Goal: Transaction & Acquisition: Download file/media

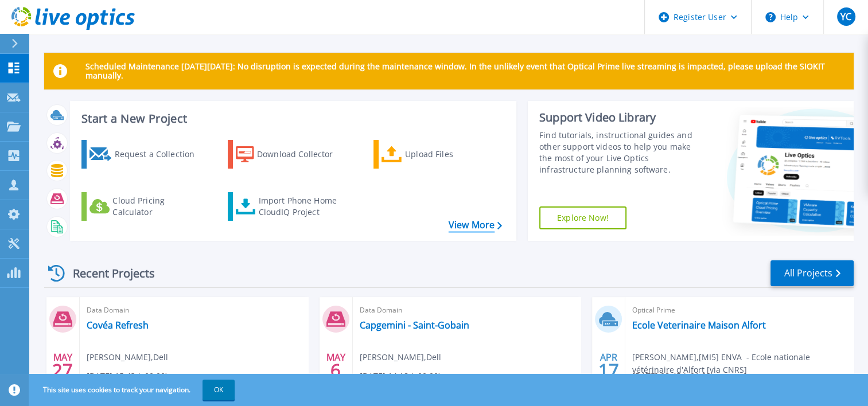
click at [494, 228] on link "View More" at bounding box center [475, 225] width 53 height 11
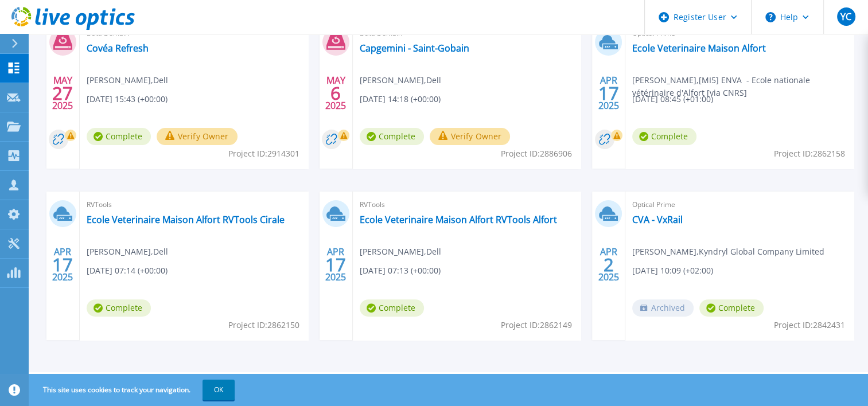
scroll to position [278, 0]
click at [249, 214] on link "Ecole Veterinaire Maison Alfort RVTools Cirale" at bounding box center [186, 219] width 198 height 11
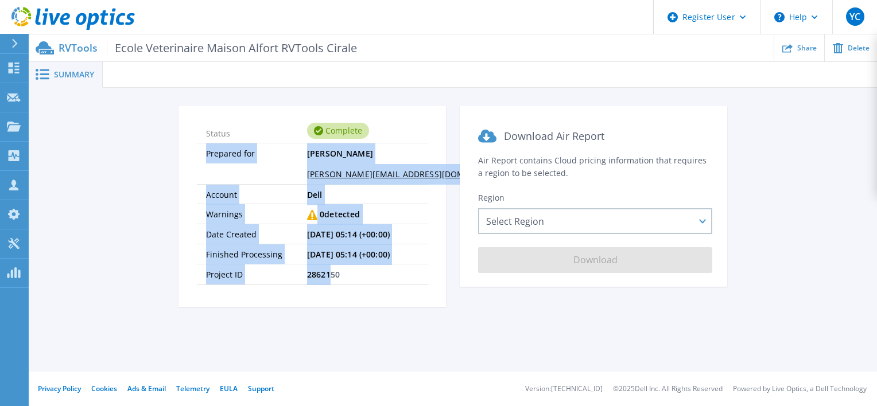
drag, startPoint x: 206, startPoint y: 145, endPoint x: 332, endPoint y: 266, distance: 175.4
click at [332, 266] on ul "Status Complete Prepared for Yannick Cointe Yannick.Cointe@Dell.com Account Del…" at bounding box center [312, 204] width 231 height 162
click at [332, 266] on span "2862150" at bounding box center [323, 275] width 33 height 20
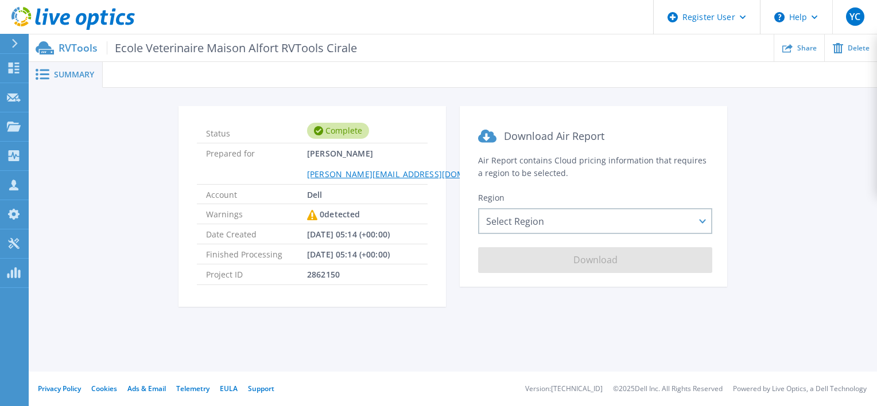
click at [335, 269] on span "2862150" at bounding box center [323, 275] width 33 height 20
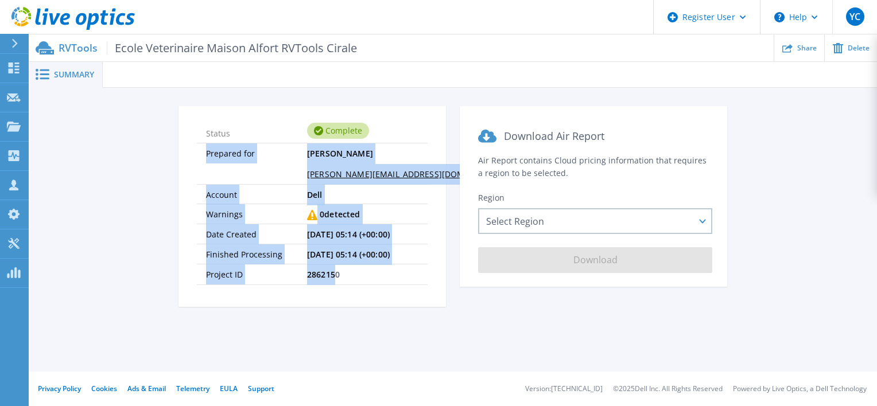
drag, startPoint x: 335, startPoint y: 271, endPoint x: 207, endPoint y: 156, distance: 171.5
click at [207, 156] on ul "Status Complete Prepared for Yannick Cointe Yannick.Cointe@Dell.com Account Del…" at bounding box center [312, 204] width 231 height 162
click at [207, 156] on span "Prepared for" at bounding box center [256, 163] width 101 height 40
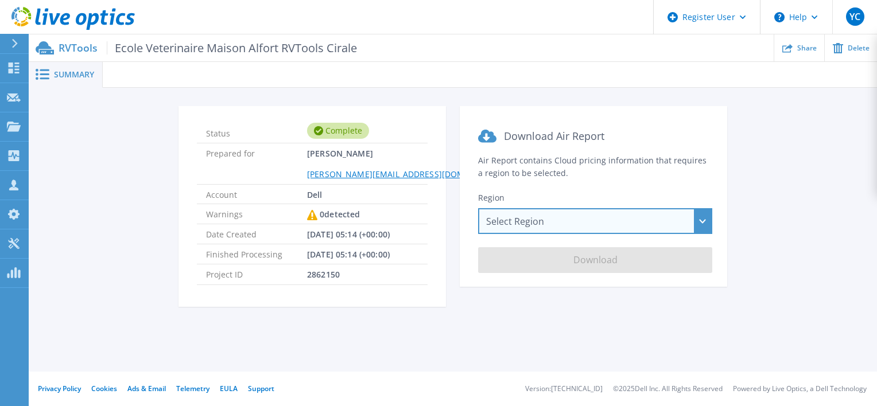
click at [533, 224] on div "Select Region Asia Pacific (Hong Kong) Asia Pacific (Mumbai) Asia Pacific (Seou…" at bounding box center [595, 221] width 234 height 26
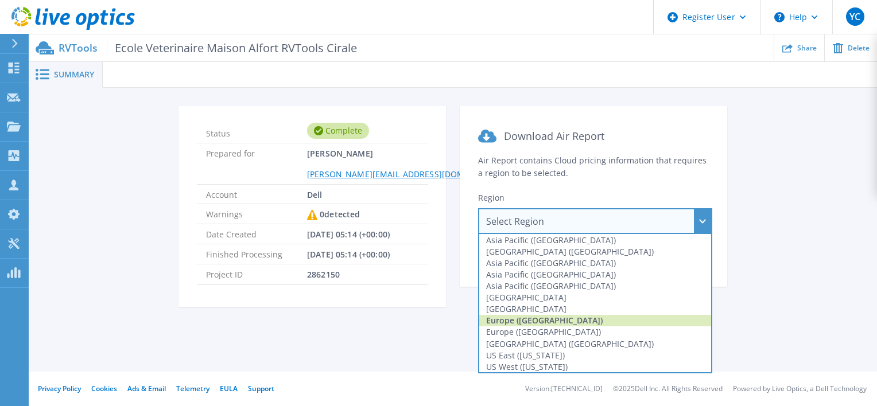
click at [558, 320] on div "Europe ([GEOGRAPHIC_DATA])" at bounding box center [595, 320] width 232 height 11
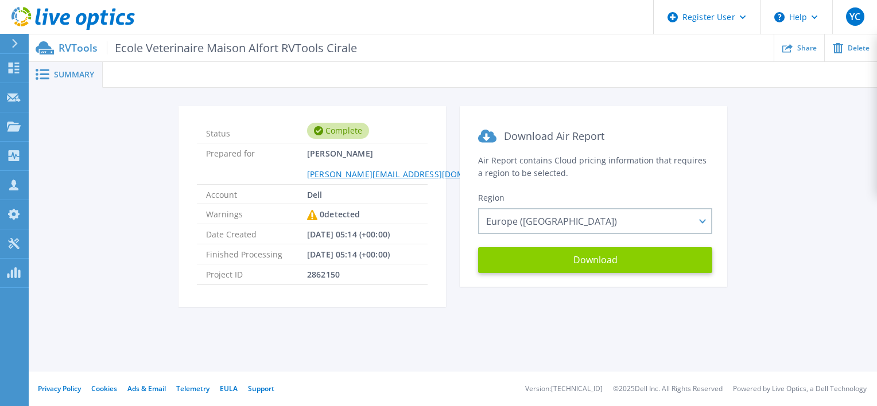
click at [583, 269] on button "Download" at bounding box center [595, 260] width 234 height 26
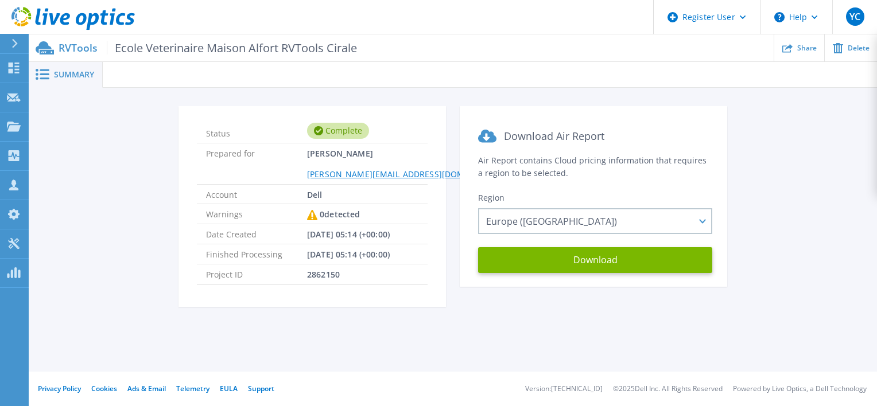
click at [781, 139] on div "Status Complete Prepared for Yannick Cointe Yannick.Cointe@Dell.com Account Del…" at bounding box center [453, 213] width 814 height 215
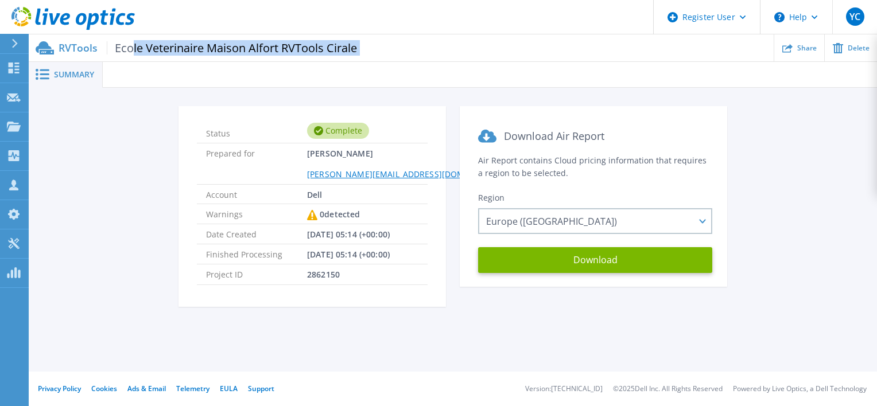
drag, startPoint x: 130, startPoint y: 52, endPoint x: 364, endPoint y: 46, distance: 234.2
click at [364, 46] on div "RVTools Ecole Veterinaire Maison Alfort RVTools Cirale Share Delete" at bounding box center [453, 47] width 848 height 27
click at [364, 46] on ul "Share Delete" at bounding box center [617, 47] width 520 height 27
click at [341, 48] on span "Ecole Veterinaire Maison Alfort RVTools Cirale" at bounding box center [232, 47] width 250 height 13
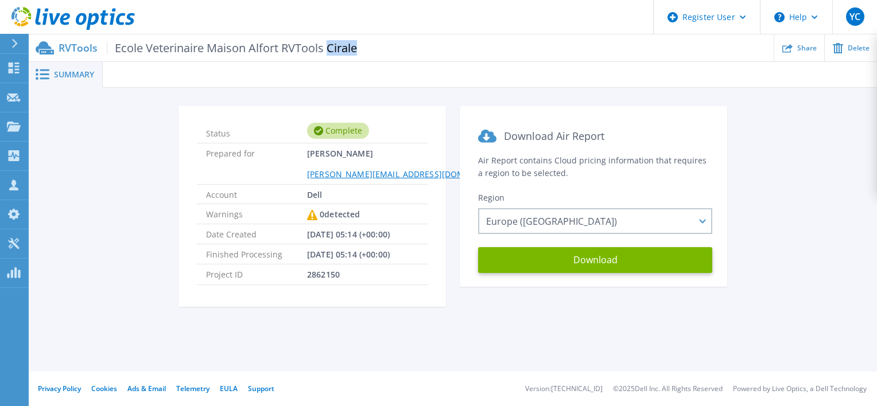
click at [341, 48] on span "Ecole Veterinaire Maison Alfort RVTools Cirale" at bounding box center [232, 47] width 250 height 13
click at [147, 108] on div "Status Complete Prepared for Yannick Cointe Yannick.Cointe@Dell.com Account Del…" at bounding box center [453, 213] width 814 height 215
click at [64, 23] on icon at bounding box center [65, 19] width 10 height 12
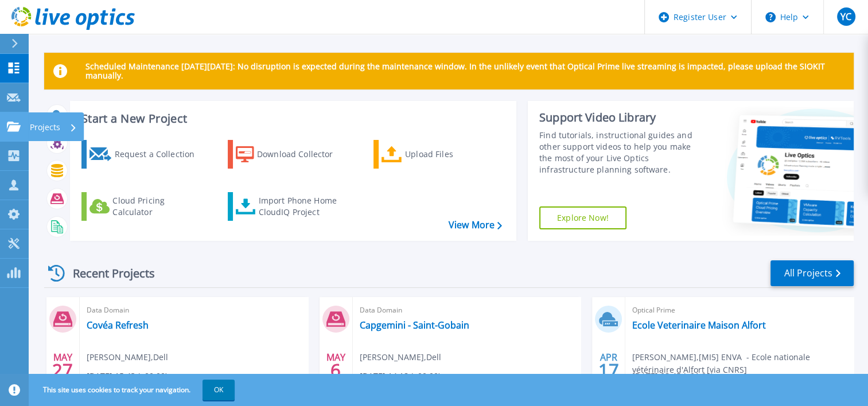
click at [14, 131] on icon at bounding box center [14, 127] width 14 height 10
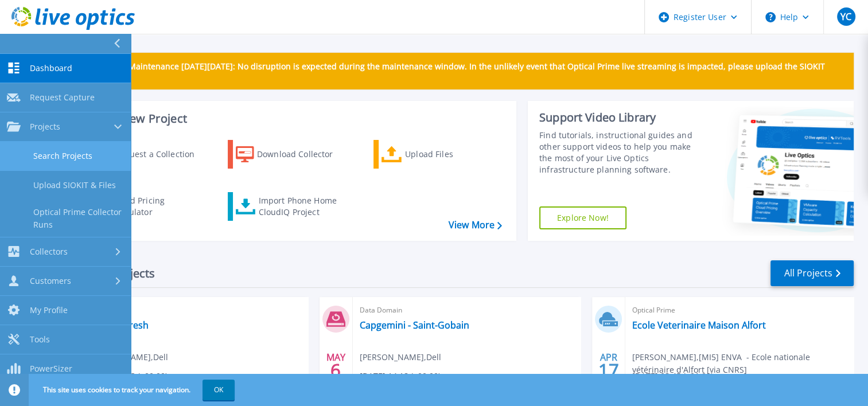
click at [51, 157] on link "Search Projects" at bounding box center [65, 156] width 131 height 29
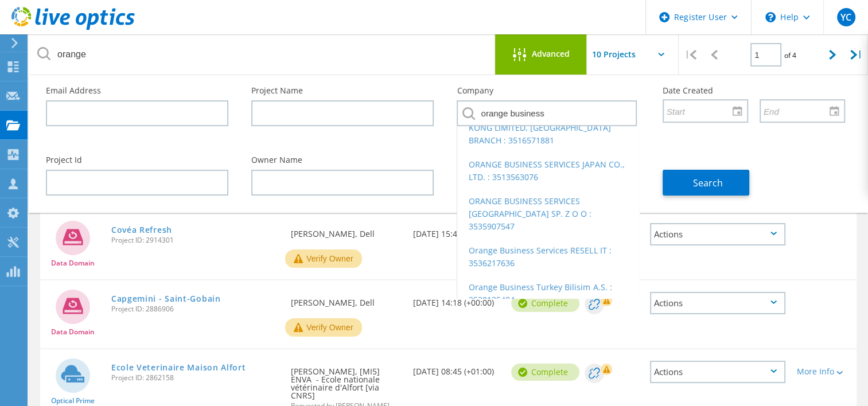
scroll to position [85, 0]
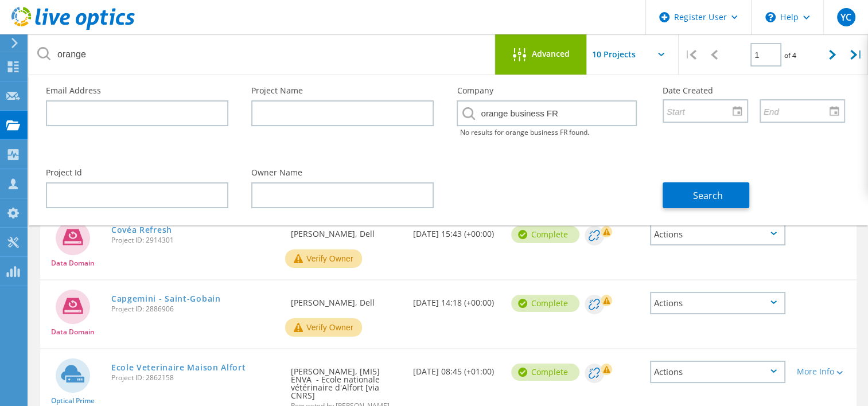
drag, startPoint x: 572, startPoint y: 112, endPoint x: 549, endPoint y: 111, distance: 23.6
click at [549, 111] on input "orange business FR" at bounding box center [547, 113] width 180 height 26
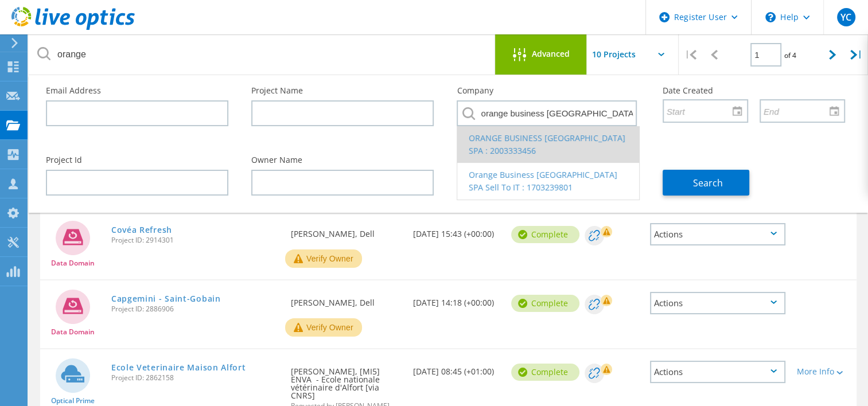
click at [523, 134] on li "ORANGE BUSINESS ITALY SPA : 2003333456" at bounding box center [547, 144] width 181 height 37
type input "ORANGE BUSINESS ITALY SPA : 2003333456"
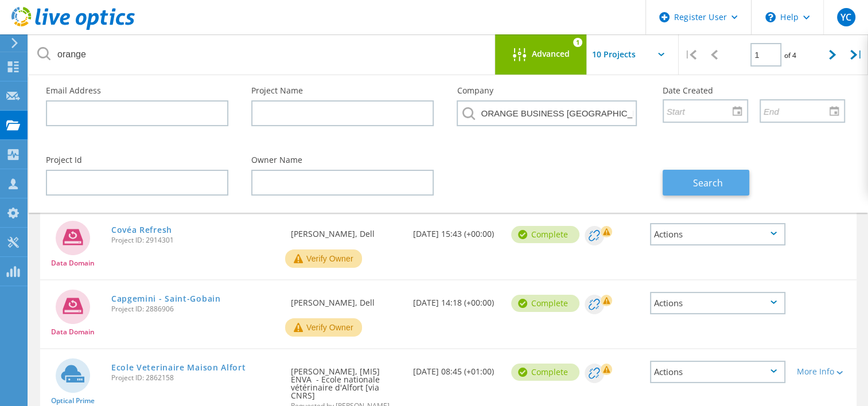
click at [728, 181] on button "Search" at bounding box center [706, 183] width 87 height 26
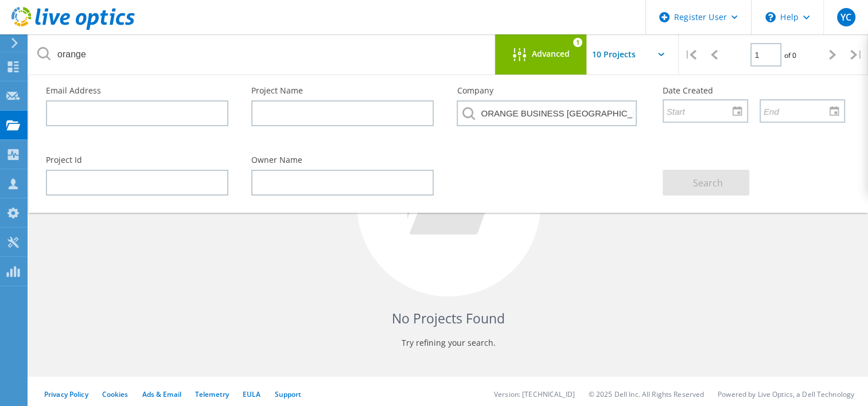
scroll to position [122, 0]
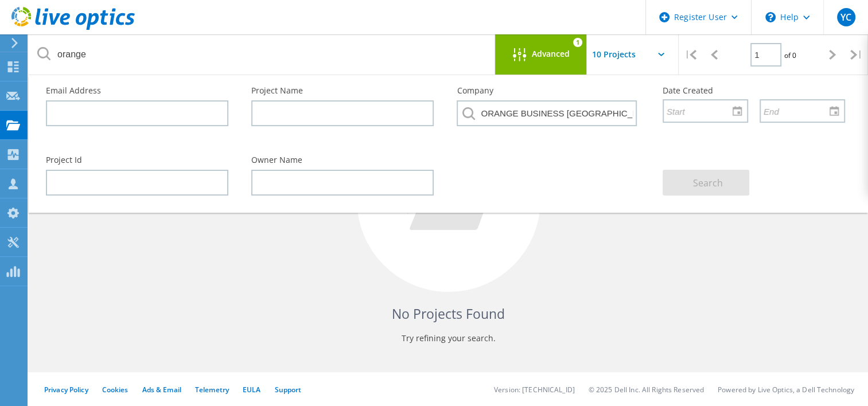
click at [386, 168] on div "Owner Name" at bounding box center [342, 176] width 205 height 63
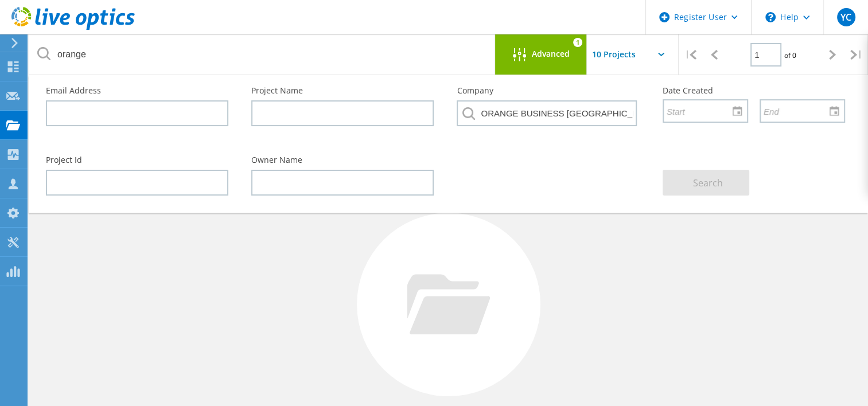
scroll to position [0, 0]
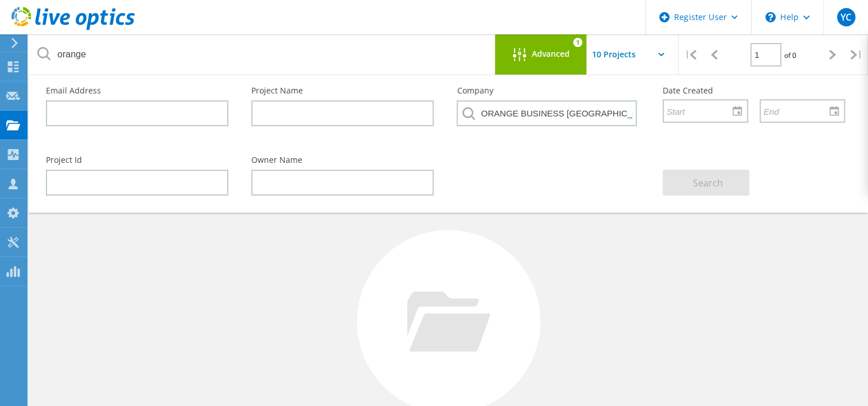
click at [569, 64] on div "Advanced 1" at bounding box center [541, 54] width 92 height 40
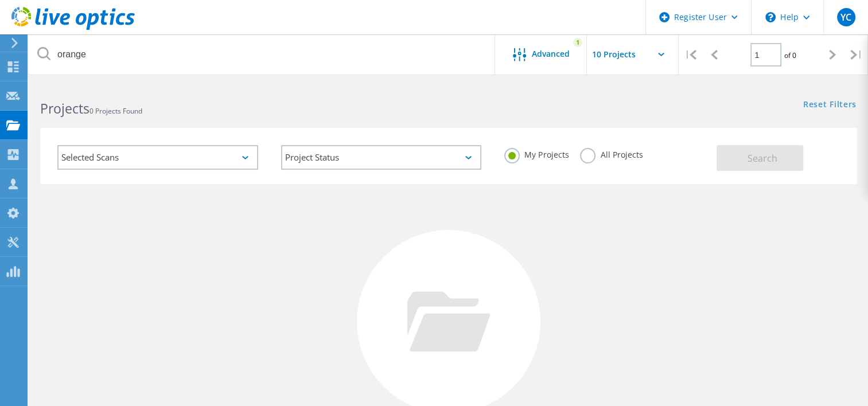
click at [591, 156] on label "All Projects" at bounding box center [611, 153] width 63 height 11
click at [0, 0] on input "All Projects" at bounding box center [0, 0] width 0 height 0
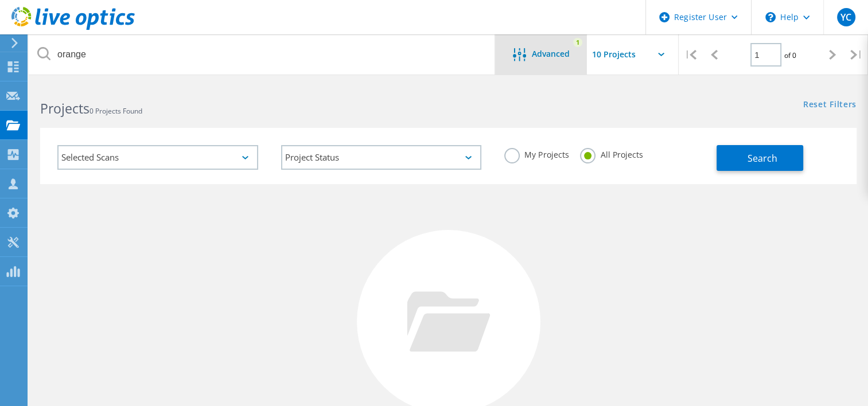
click at [576, 57] on div "Advanced" at bounding box center [541, 55] width 92 height 14
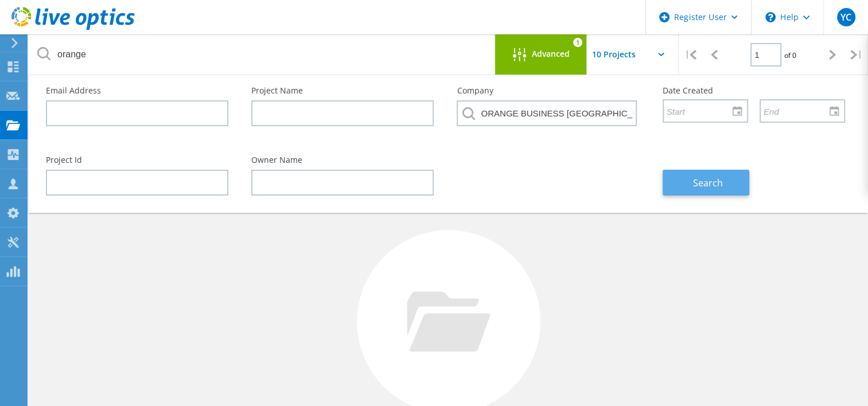
click at [721, 177] on span "Search" at bounding box center [708, 183] width 30 height 13
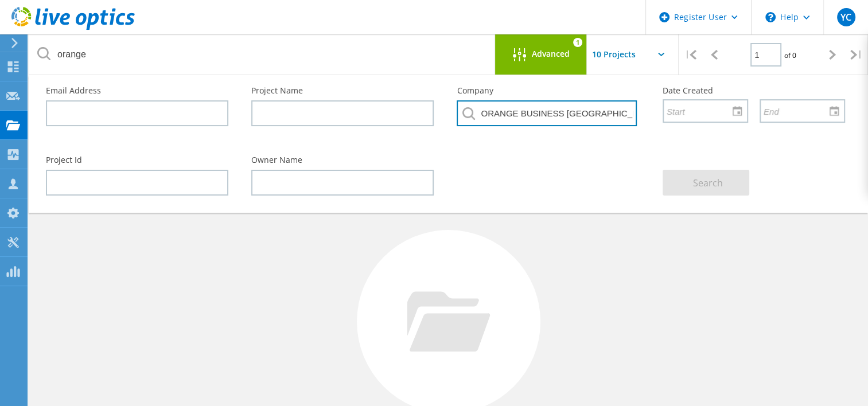
click at [541, 114] on input "ORANGE BUSINESS ITALY SPA : 2003333456" at bounding box center [547, 113] width 180 height 26
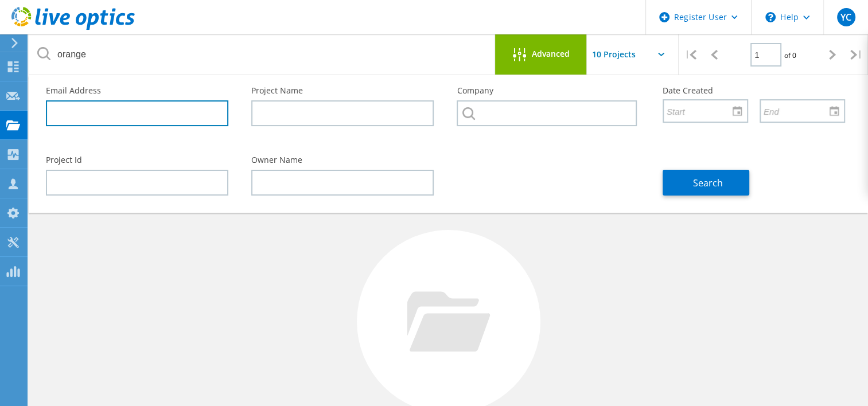
click at [200, 111] on input "text" at bounding box center [137, 113] width 183 height 26
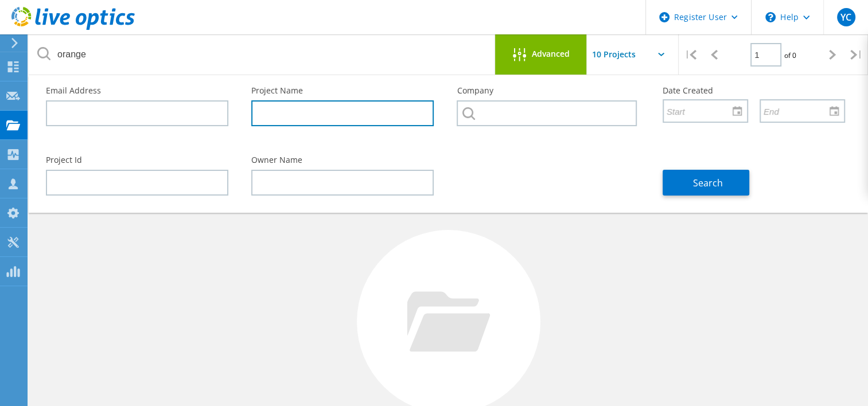
click at [349, 117] on input "text" at bounding box center [342, 113] width 183 height 26
type input "orange business"
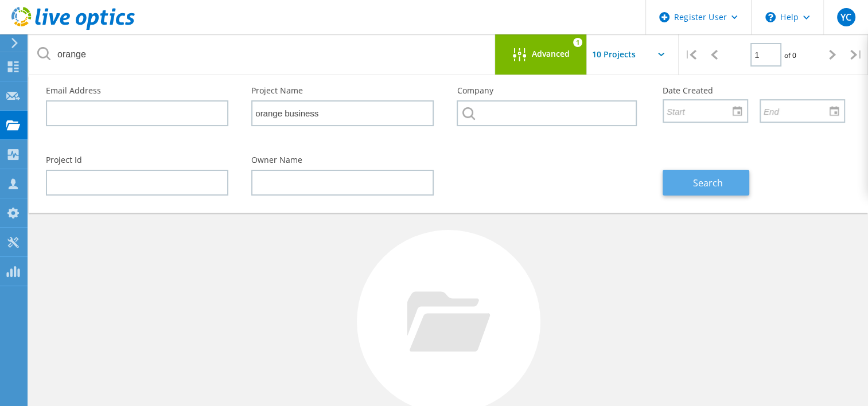
click at [680, 183] on button "Search" at bounding box center [706, 183] width 87 height 26
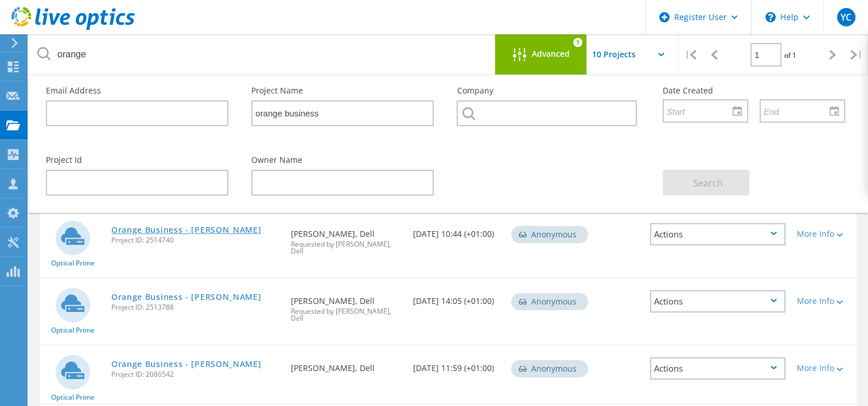
click at [177, 228] on link "Orange Business - [PERSON_NAME]" at bounding box center [186, 230] width 150 height 8
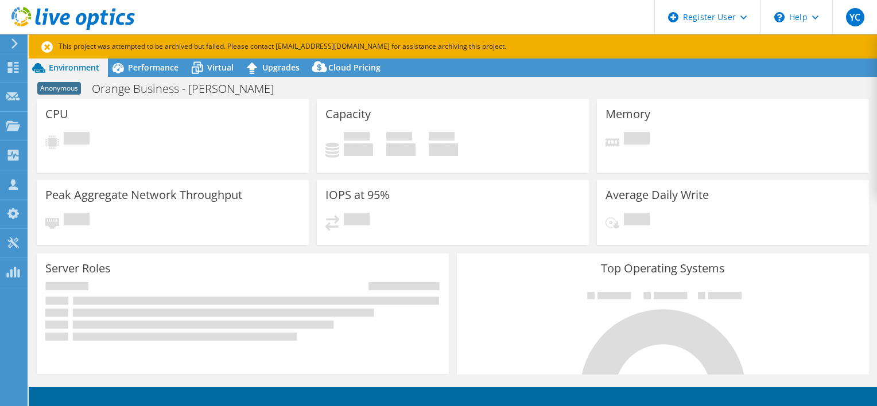
select select "USD"
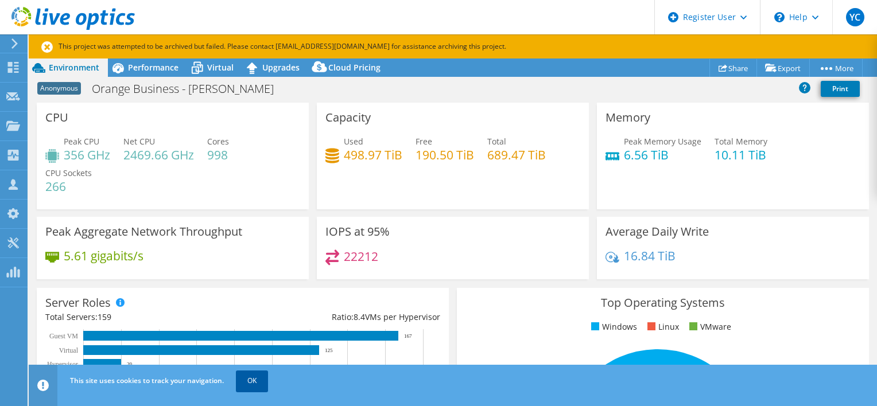
click at [248, 383] on link "OK" at bounding box center [252, 381] width 32 height 21
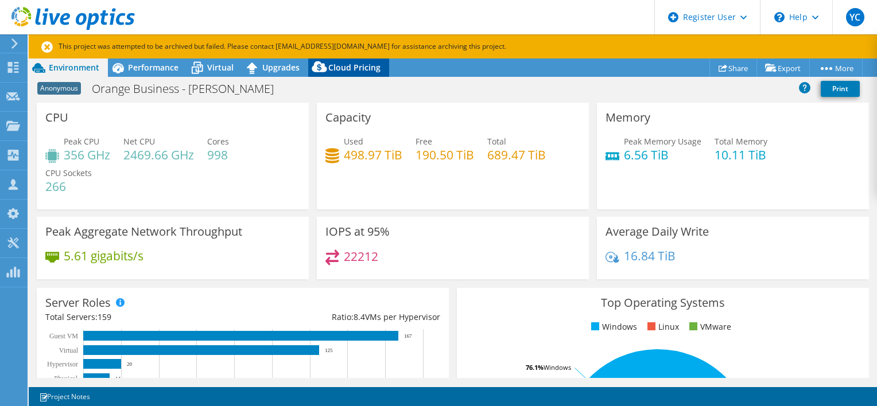
click at [347, 62] on span "Cloud Pricing" at bounding box center [354, 67] width 52 height 11
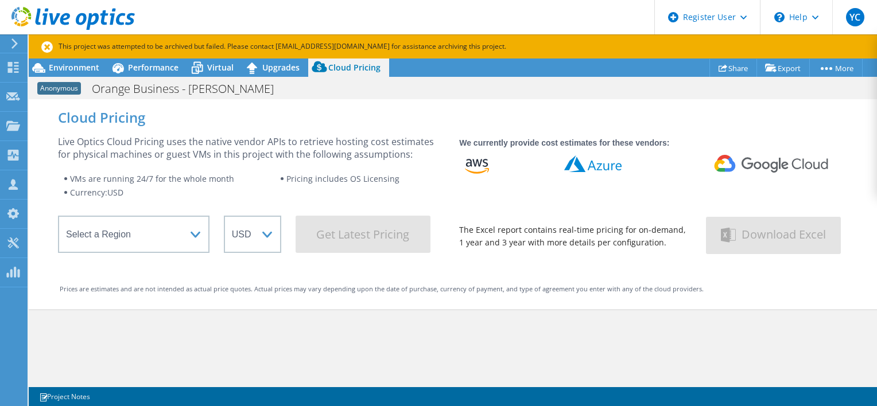
click at [215, 232] on wrapper "Select a Region Asia Pacific (Hong Kong) Asia Pacific (Mumbai) Asia Pacific (Se…" at bounding box center [251, 234] width 387 height 37
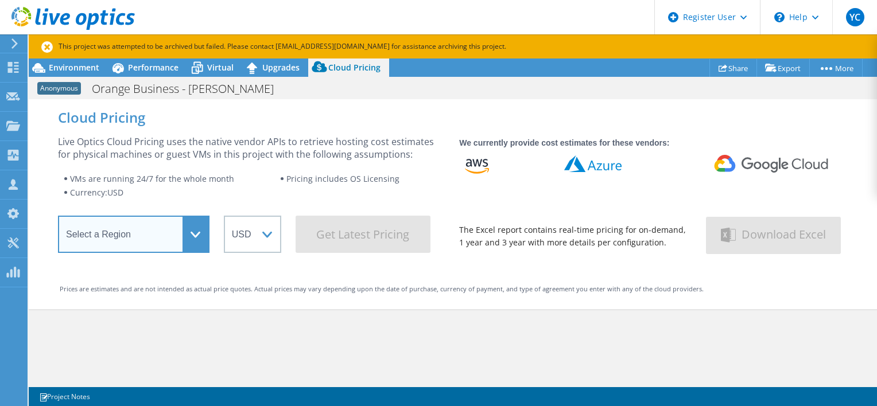
click at [207, 230] on select "Select a Region Asia Pacific (Hong Kong) Asia Pacific (Mumbai) Asia Pacific (Se…" at bounding box center [134, 234] width 152 height 37
select select "EUFrankfurt"
click at [58, 219] on select "Select a Region Asia Pacific (Hong Kong) Asia Pacific (Mumbai) Asia Pacific (Se…" at bounding box center [134, 234] width 152 height 37
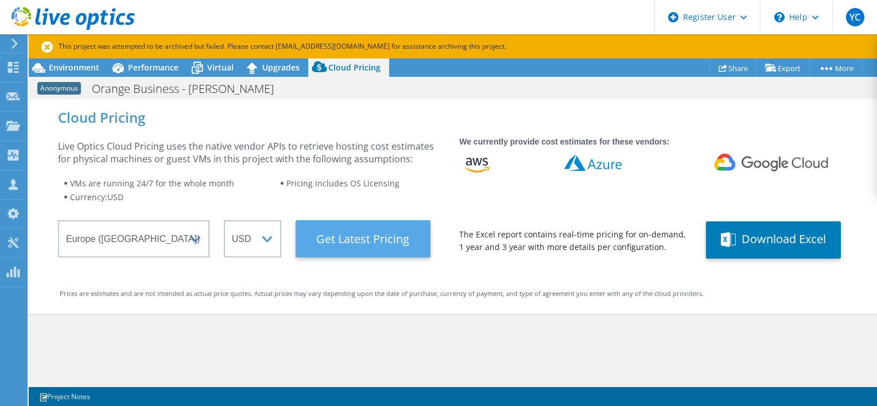
click at [336, 231] on Latest "Get Latest Pricing" at bounding box center [363, 238] width 135 height 37
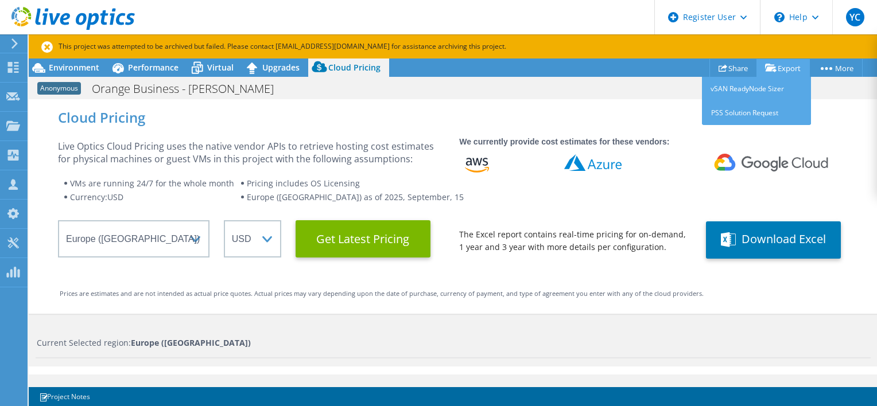
click at [782, 64] on link "Export" at bounding box center [782, 68] width 53 height 18
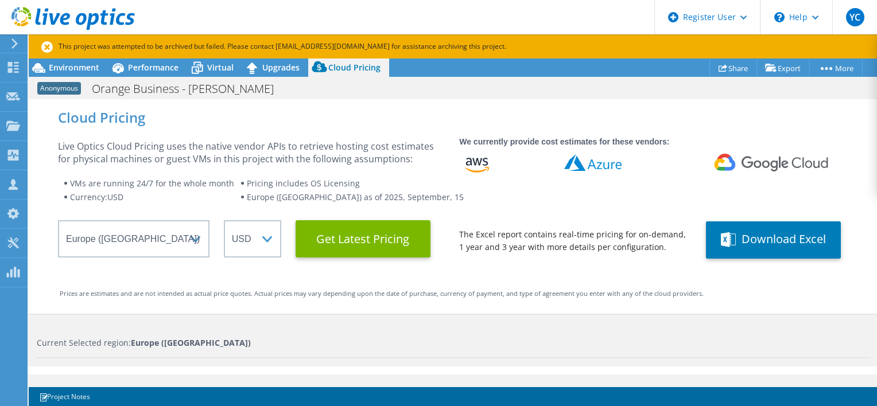
click at [388, 121] on div "Cloud Pricing" at bounding box center [453, 117] width 790 height 13
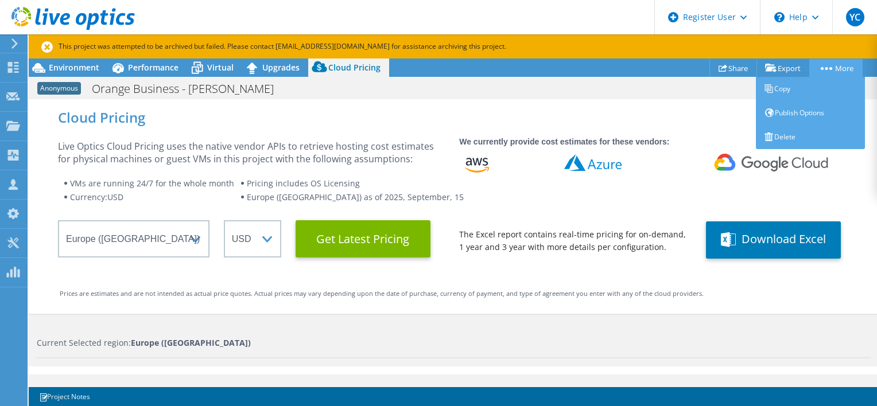
click at [825, 68] on circle at bounding box center [826, 68] width 3 height 3
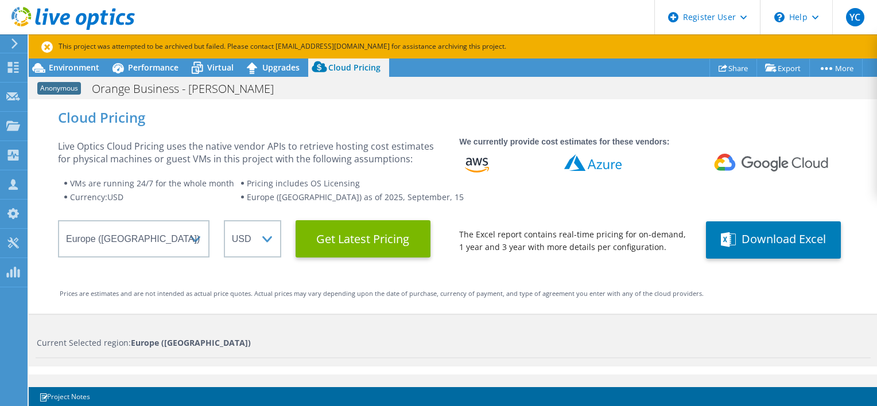
click at [666, 99] on div "Cloud Pricing Live Optics Cloud Pricing uses the native vendor APIs to retrieve…" at bounding box center [453, 206] width 848 height 215
drag, startPoint x: 186, startPoint y: 44, endPoint x: 340, endPoint y: 44, distance: 153.8
click at [340, 44] on p "This project was attempted to be archived but failed. Please contact support@li…" at bounding box center [313, 46] width 545 height 13
click at [71, 64] on span "Environment" at bounding box center [74, 67] width 51 height 11
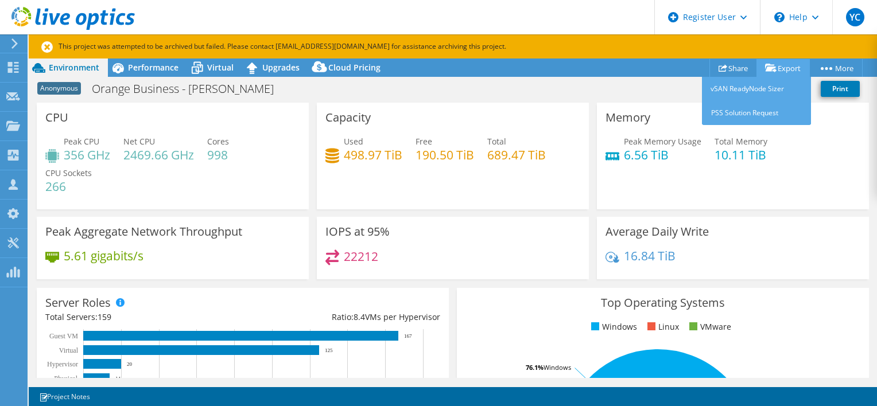
click at [786, 64] on link "Export" at bounding box center [782, 68] width 53 height 18
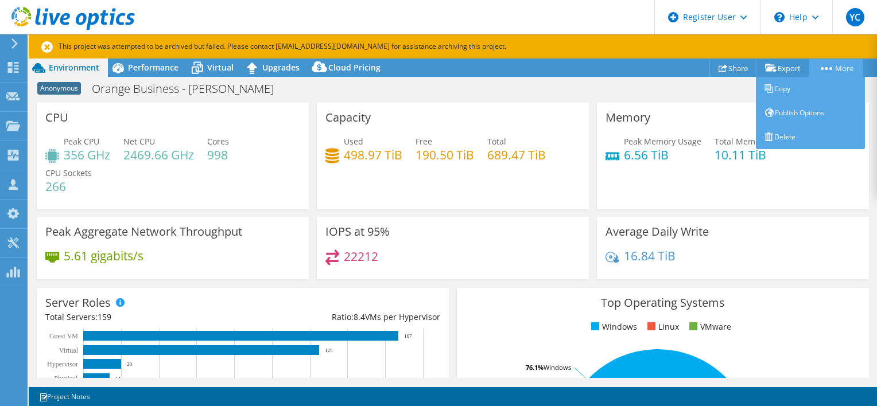
click at [821, 68] on circle at bounding box center [822, 68] width 3 height 3
click at [785, 108] on link "Publish Options" at bounding box center [810, 113] width 109 height 24
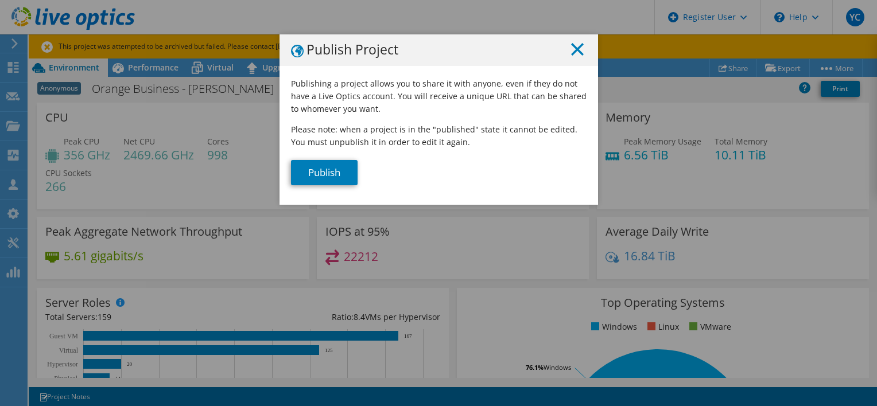
click at [572, 48] on icon at bounding box center [577, 49] width 13 height 13
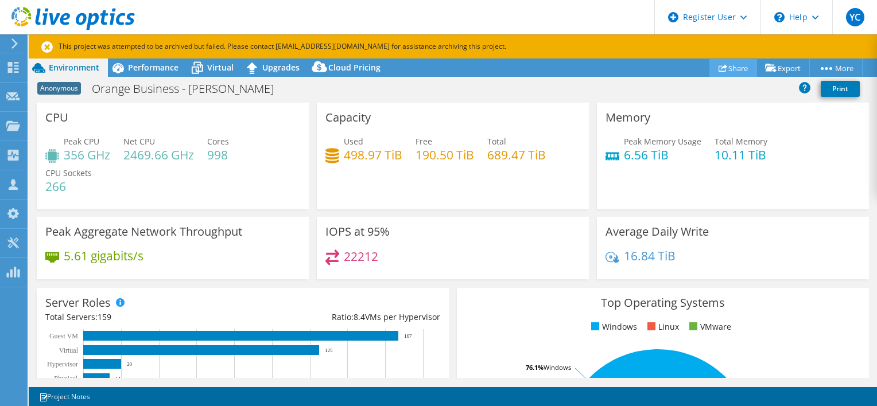
click at [728, 72] on link "Share" at bounding box center [733, 68] width 48 height 18
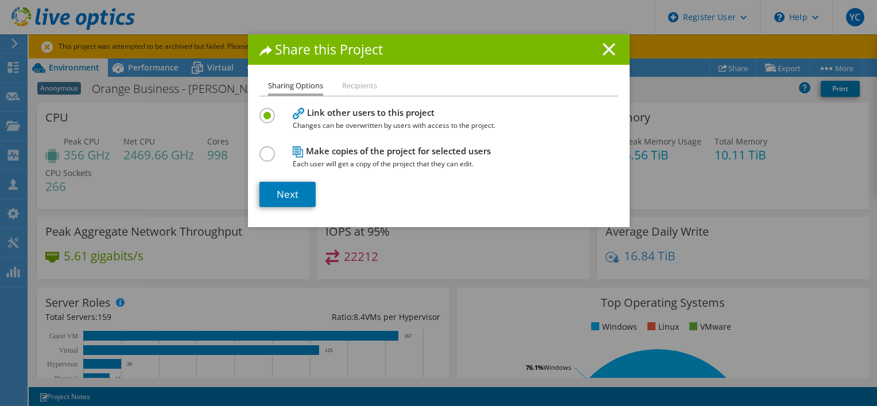
click at [604, 51] on icon at bounding box center [609, 49] width 13 height 13
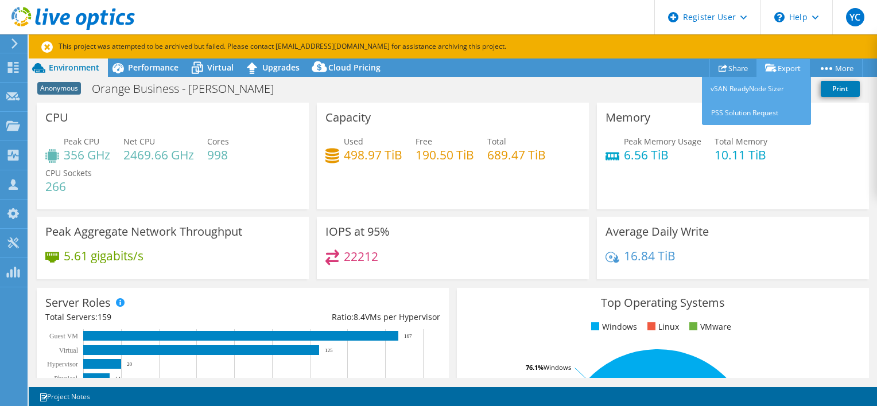
click at [781, 68] on link "Export" at bounding box center [782, 68] width 53 height 18
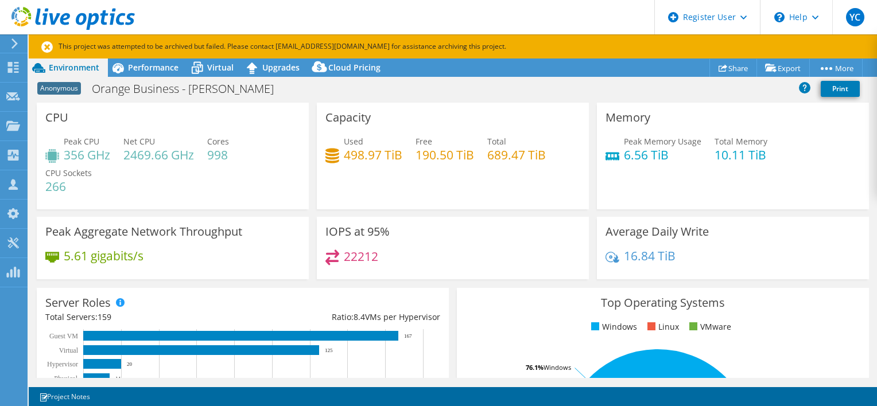
drag, startPoint x: 587, startPoint y: 83, endPoint x: 567, endPoint y: 85, distance: 20.2
click at [583, 84] on div "Anonymous Orange Business - URGO Print" at bounding box center [453, 88] width 848 height 21
click at [171, 67] on span "Performance" at bounding box center [153, 67] width 51 height 11
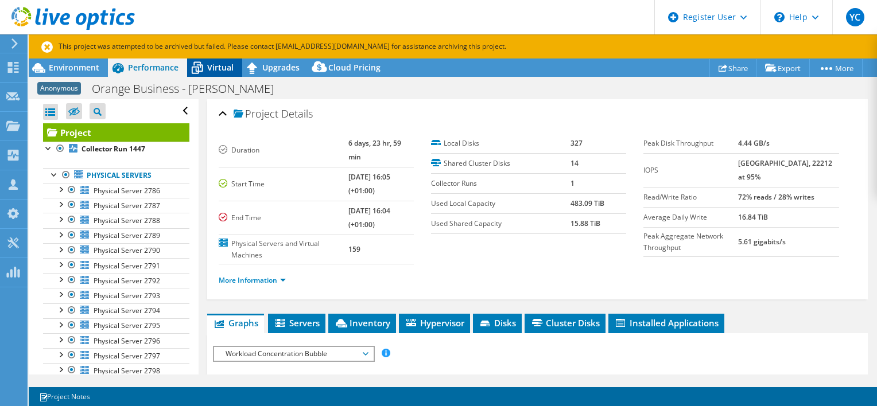
click at [207, 67] on span "Virtual" at bounding box center [220, 67] width 26 height 11
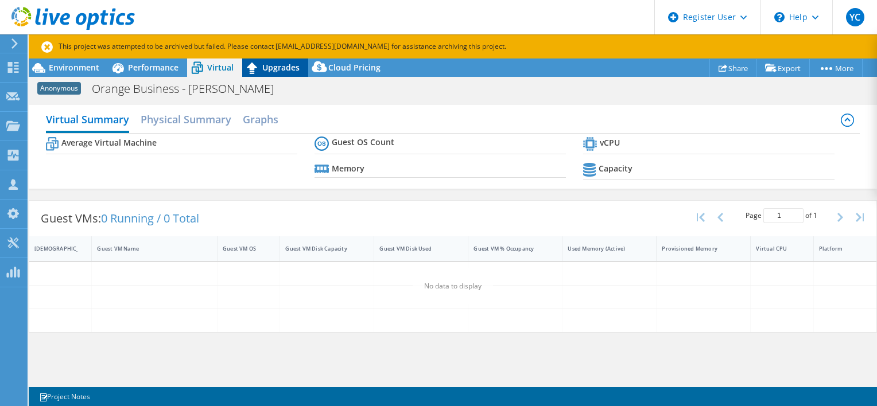
click at [270, 67] on span "Upgrades" at bounding box center [280, 67] width 37 height 11
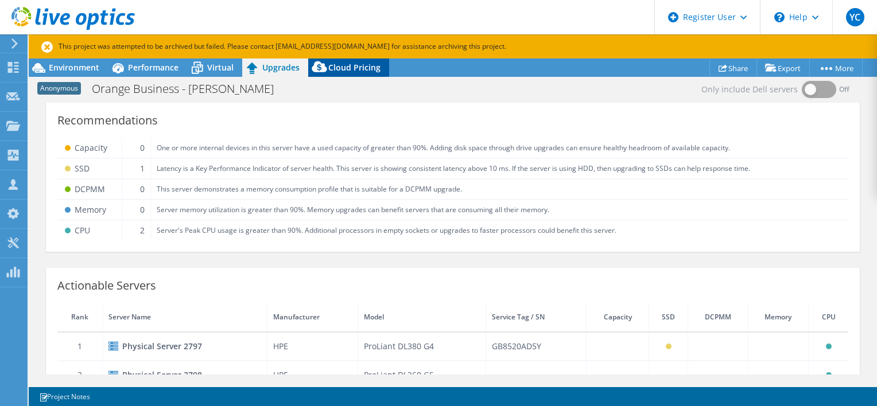
click at [319, 68] on icon at bounding box center [319, 67] width 2 height 4
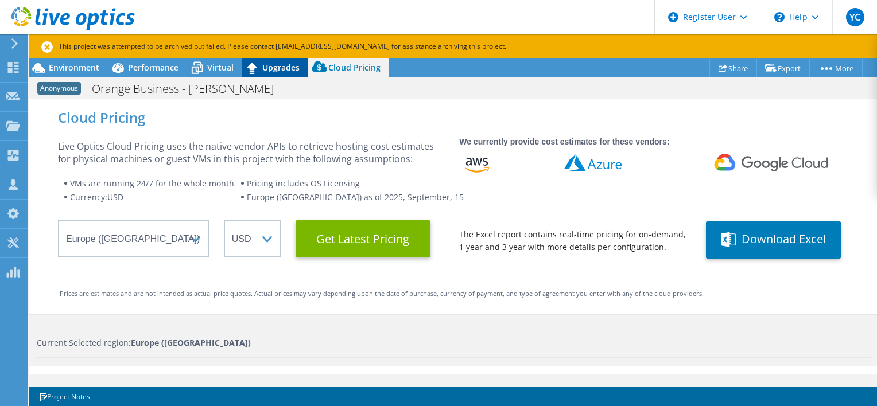
click at [243, 67] on icon at bounding box center [252, 68] width 20 height 20
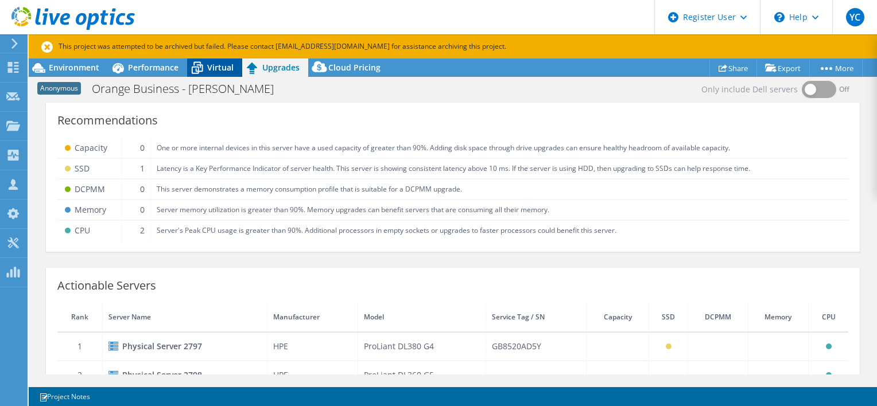
click at [204, 65] on icon at bounding box center [197, 68] width 20 height 20
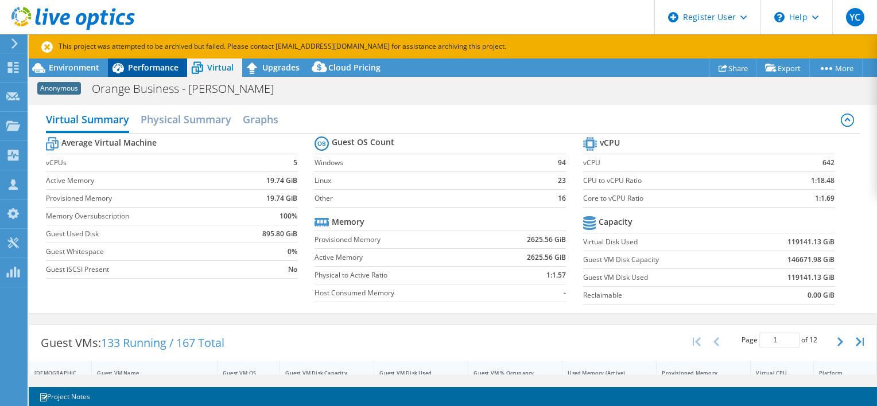
click at [133, 64] on span "Performance" at bounding box center [153, 67] width 51 height 11
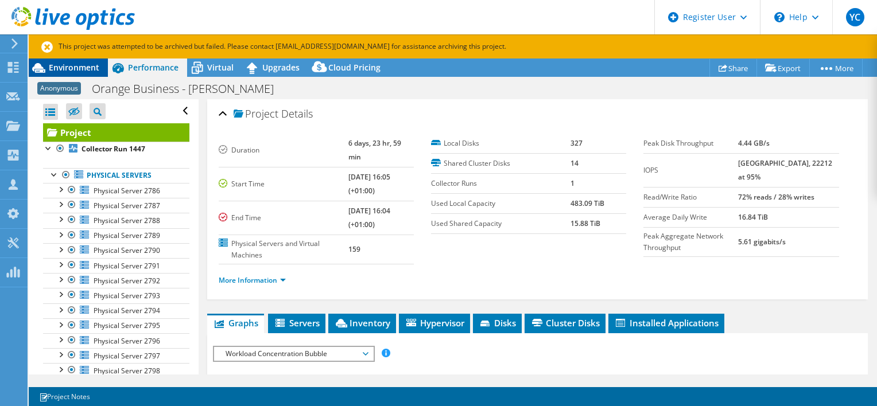
click at [86, 64] on span "Environment" at bounding box center [74, 67] width 51 height 11
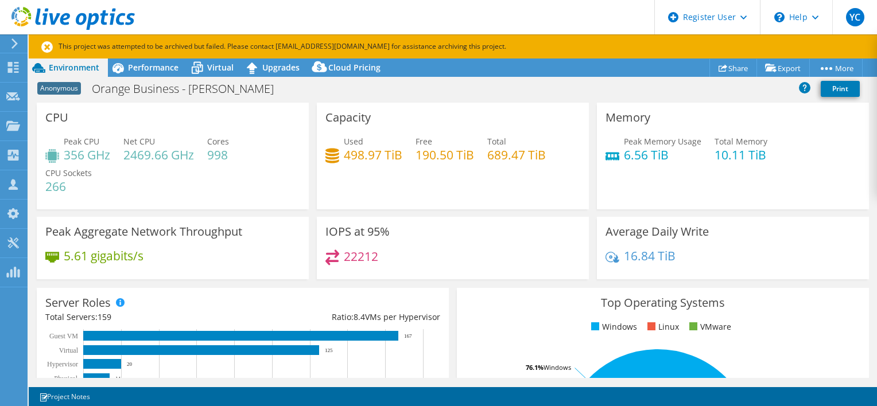
click at [46, 45] on icon at bounding box center [46, 46] width 11 height 11
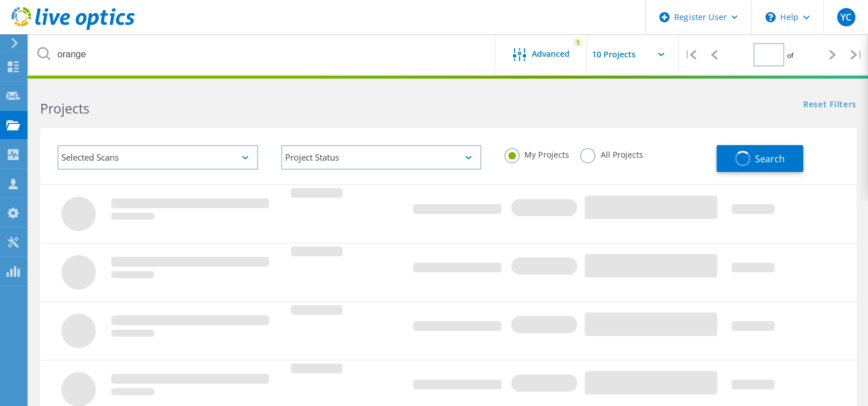
type input "1"
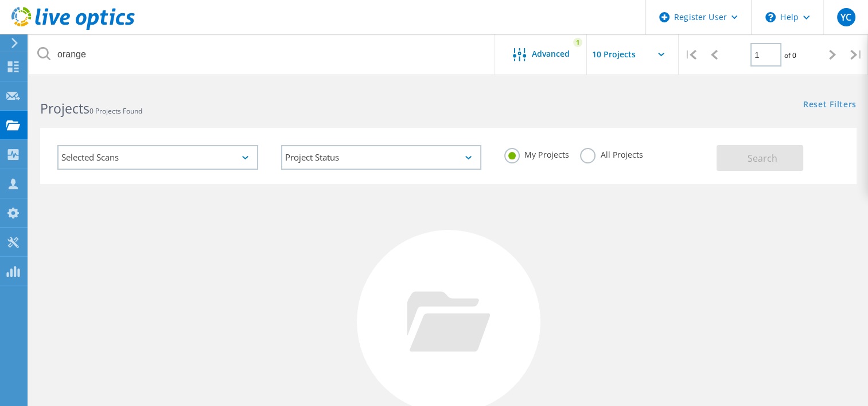
click at [604, 155] on label "All Projects" at bounding box center [611, 153] width 63 height 11
click at [0, 0] on input "All Projects" at bounding box center [0, 0] width 0 height 0
click at [709, 156] on div "My Projects All Projects" at bounding box center [605, 155] width 224 height 42
click at [732, 157] on button "Search" at bounding box center [760, 158] width 87 height 26
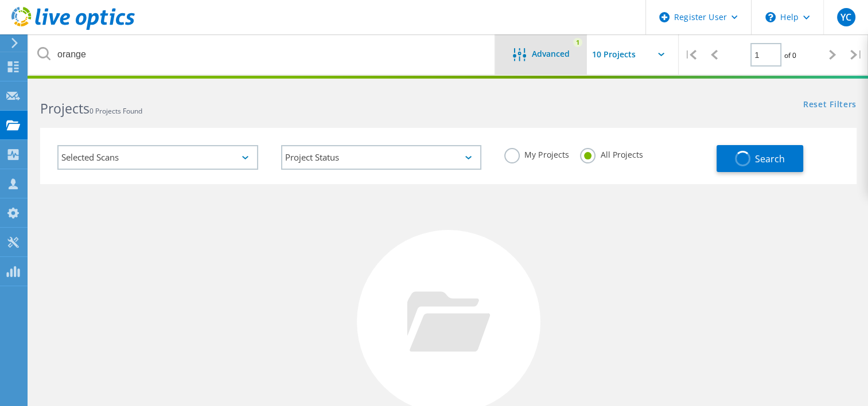
click at [544, 60] on div "Advanced" at bounding box center [541, 55] width 92 height 14
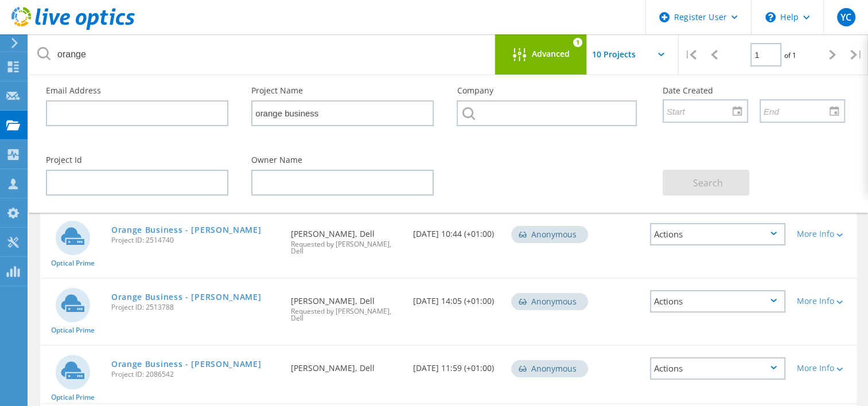
click at [716, 229] on div "Actions" at bounding box center [717, 234] width 135 height 22
click at [587, 253] on div "Optical Prime Orange Business - [PERSON_NAME] Project ID: 2514740 Requested By …" at bounding box center [448, 245] width 817 height 66
click at [843, 234] on icon at bounding box center [840, 235] width 6 height 3
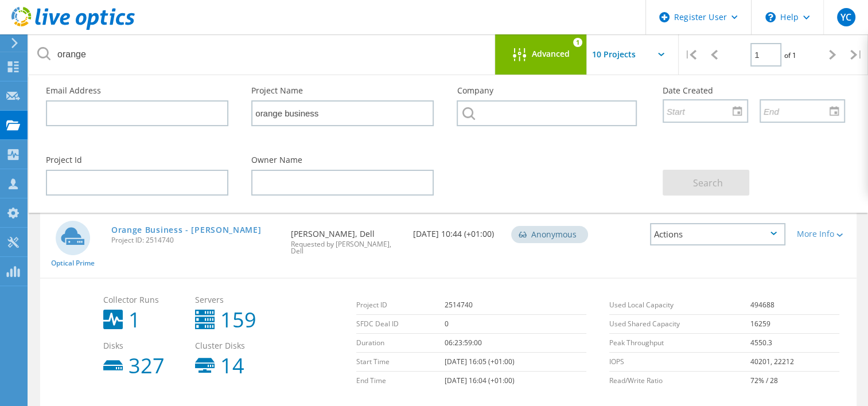
click at [709, 230] on div "Actions" at bounding box center [717, 234] width 135 height 22
click at [569, 257] on div "Optical Prime Orange Business - [PERSON_NAME] Project ID: 2514740 Requested By …" at bounding box center [448, 245] width 817 height 66
click at [837, 235] on div at bounding box center [839, 234] width 9 height 7
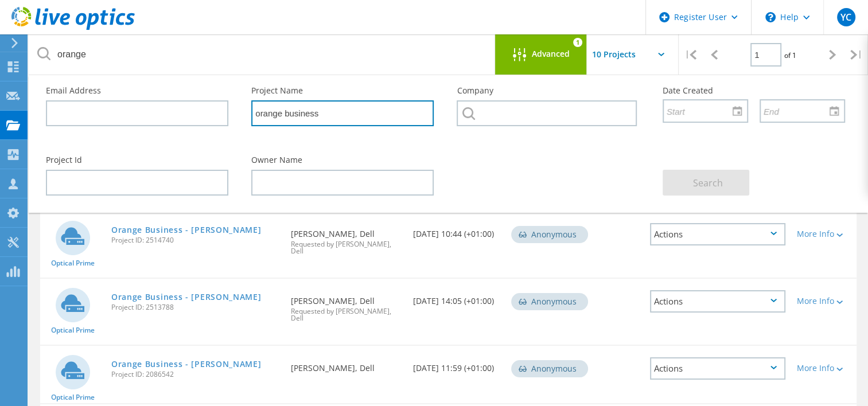
drag, startPoint x: 403, startPoint y: 111, endPoint x: 168, endPoint y: 112, distance: 234.8
click at [168, 112] on div "Email Address Project Name orange business Company Date Created" at bounding box center [445, 109] width 822 height 69
click at [292, 115] on input "orange business" at bounding box center [342, 113] width 183 height 26
type input "orange"
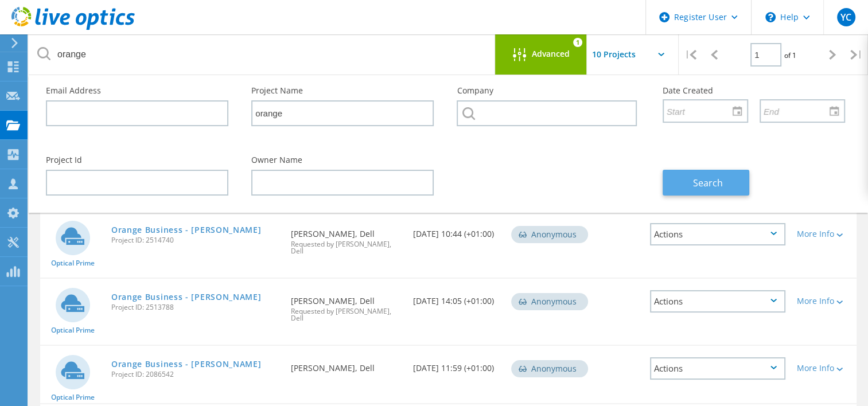
click at [704, 179] on span "Search" at bounding box center [708, 183] width 30 height 13
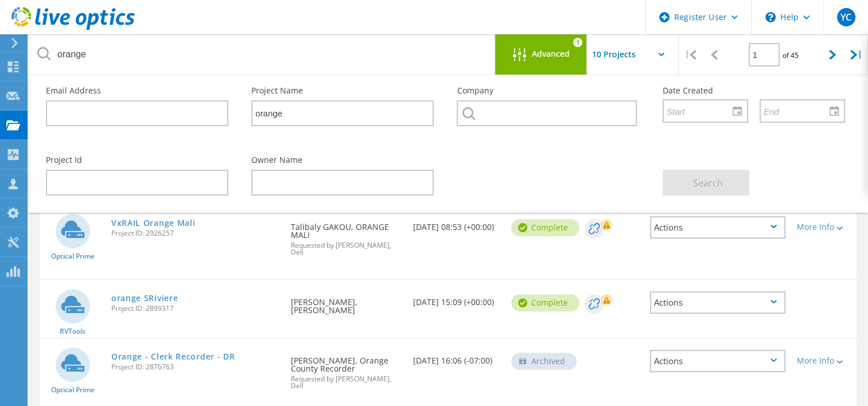
scroll to position [242, 0]
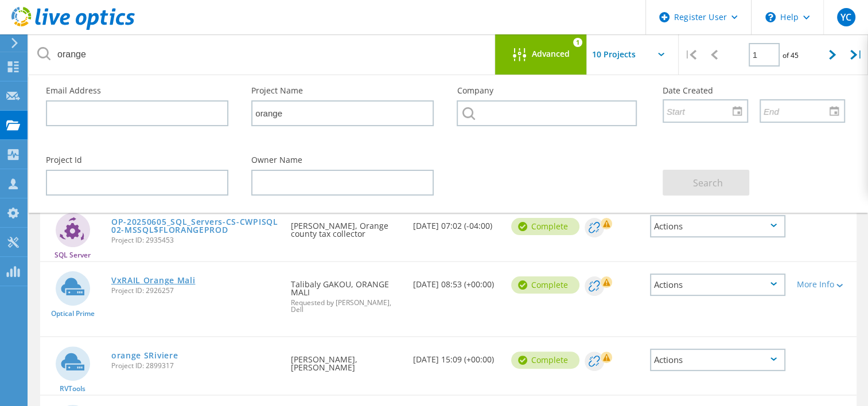
click at [164, 278] on link "VxRAIL Orange Mali" at bounding box center [153, 281] width 84 height 8
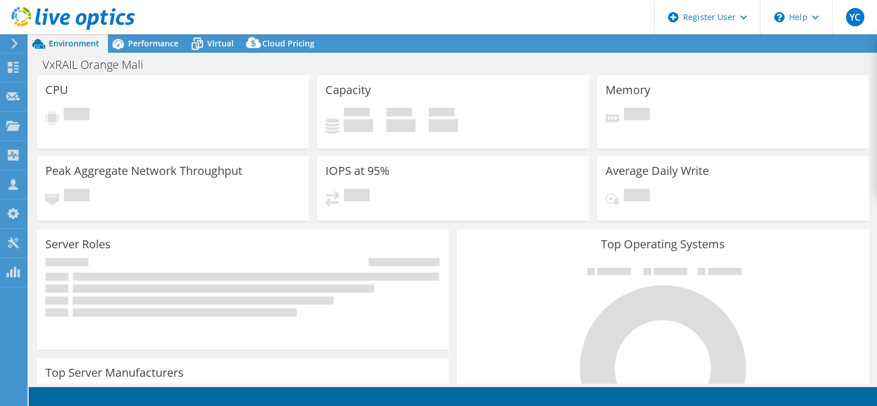
select select "USEast"
select select "USD"
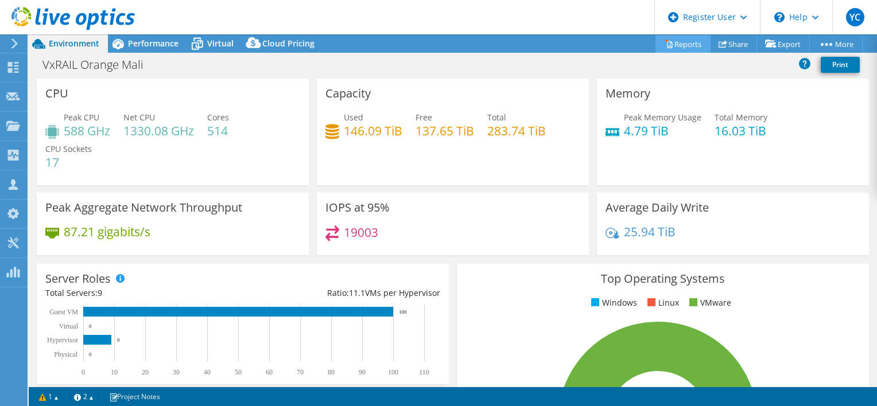
click at [666, 46] on link "Reports" at bounding box center [682, 44] width 55 height 18
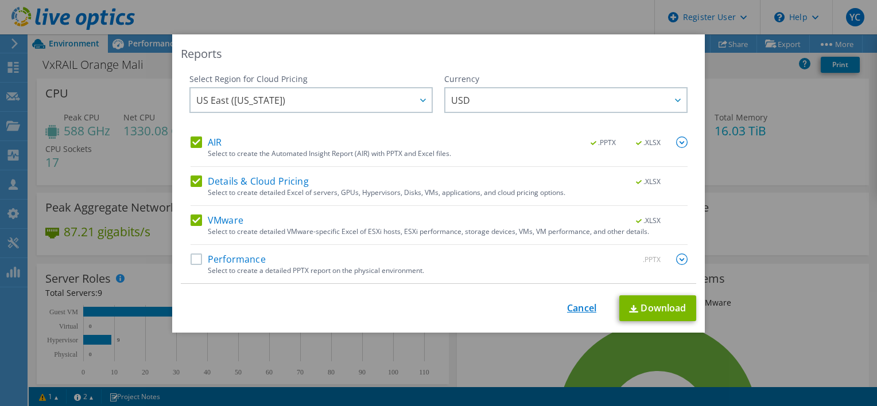
click at [578, 305] on link "Cancel" at bounding box center [581, 308] width 29 height 11
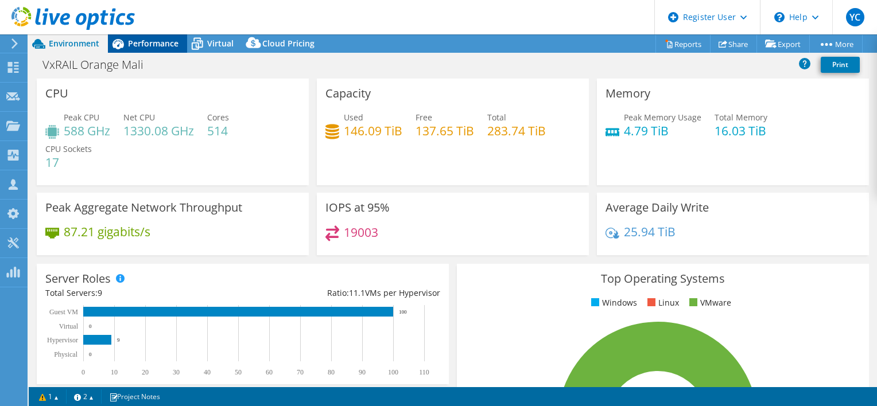
click at [165, 46] on span "Performance" at bounding box center [153, 43] width 51 height 11
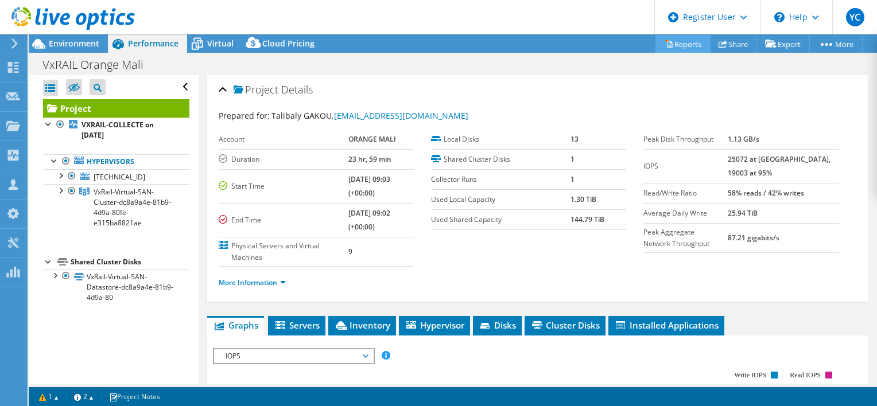
click at [690, 39] on link "Reports" at bounding box center [682, 44] width 55 height 18
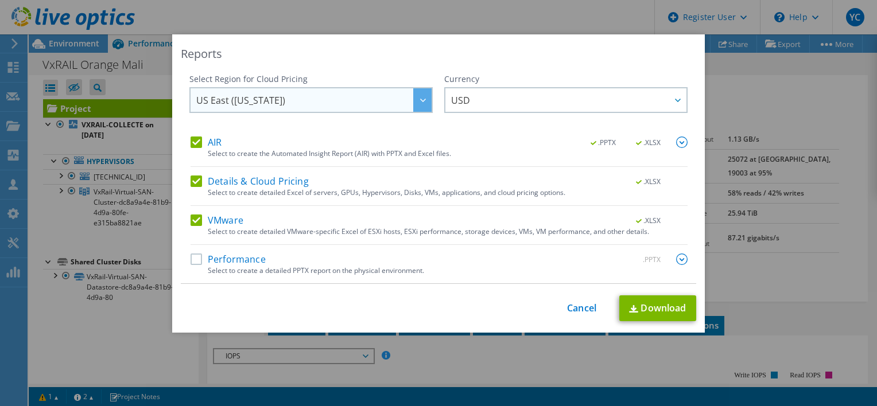
click at [367, 95] on span "US East ([US_STATE])" at bounding box center [313, 100] width 235 height 24
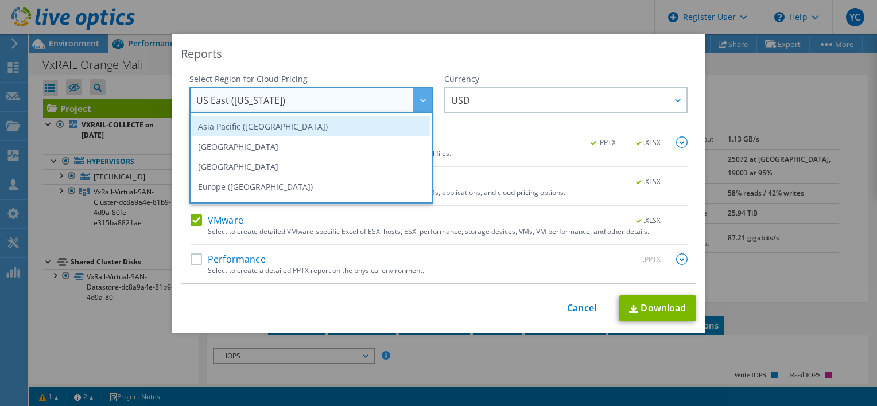
scroll to position [98, 0]
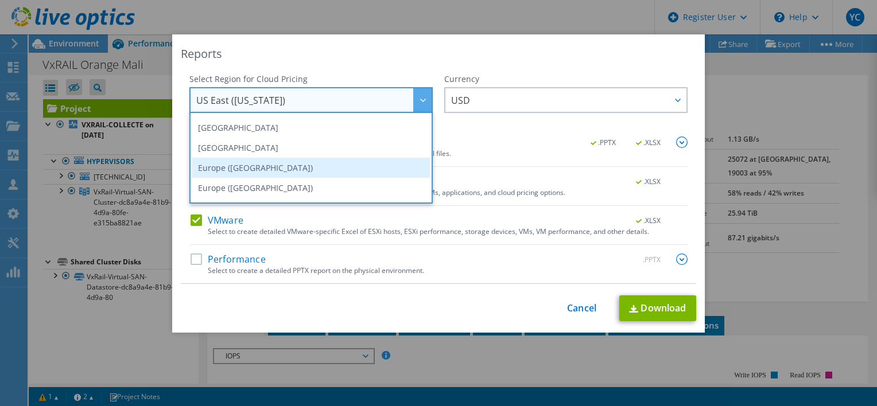
click at [341, 161] on li "Europe ([GEOGRAPHIC_DATA])" at bounding box center [311, 168] width 238 height 20
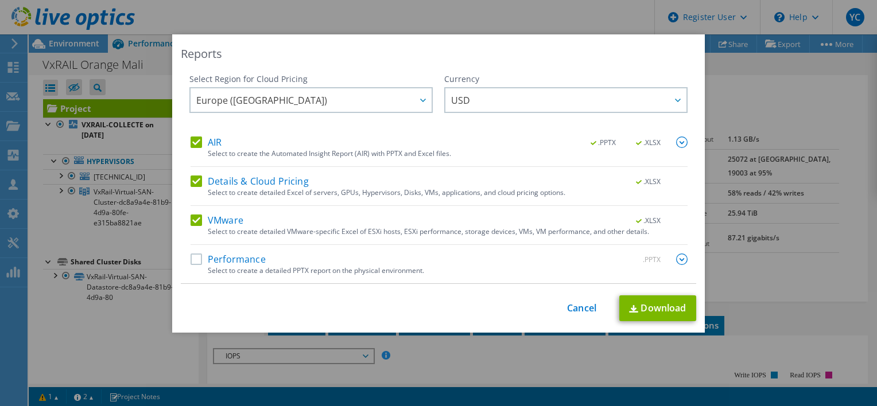
click at [358, 51] on div "Reports" at bounding box center [438, 54] width 515 height 16
click at [474, 103] on span "USD" at bounding box center [568, 100] width 235 height 24
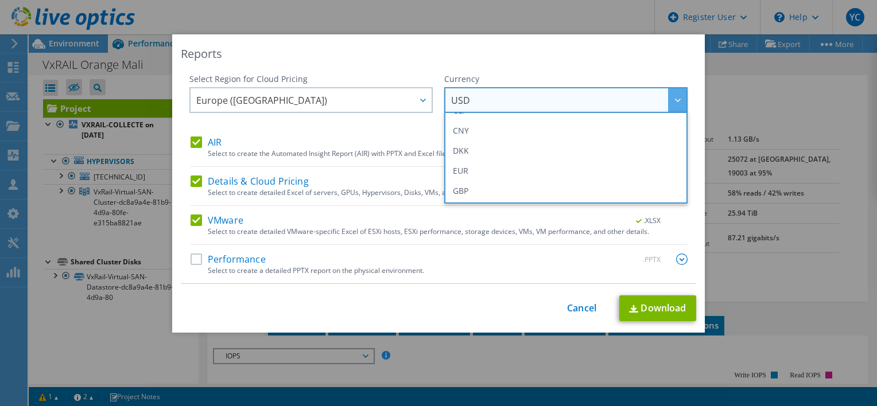
scroll to position [172, 0]
click at [495, 122] on li "EUR" at bounding box center [566, 113] width 238 height 20
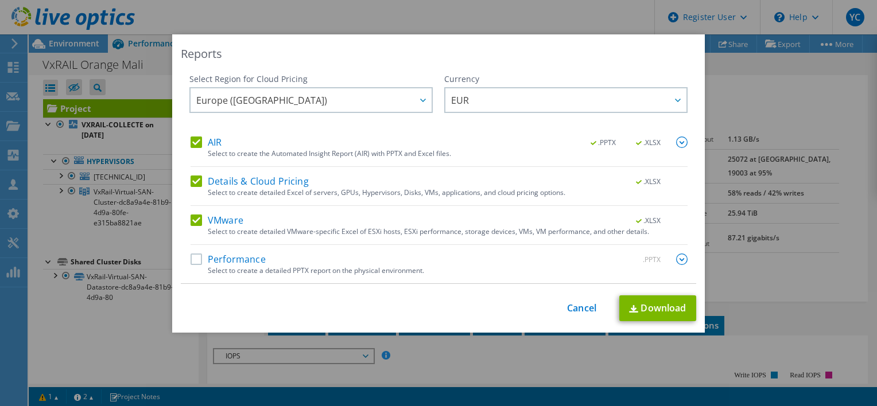
click at [378, 69] on div "Reports Select Region for Cloud Pricing Asia Pacific ([GEOGRAPHIC_DATA]) [GEOGR…" at bounding box center [438, 183] width 533 height 298
click at [677, 141] on img at bounding box center [681, 142] width 11 height 11
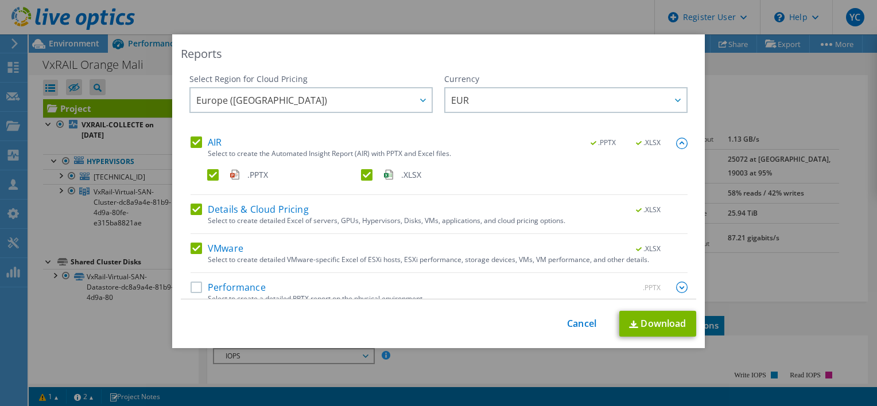
click at [677, 141] on div "Select Region for Cloud Pricing Asia Pacific ([GEOGRAPHIC_DATA]) [GEOGRAPHIC_DA…" at bounding box center [438, 186] width 515 height 226
click at [676, 143] on img at bounding box center [681, 143] width 11 height 11
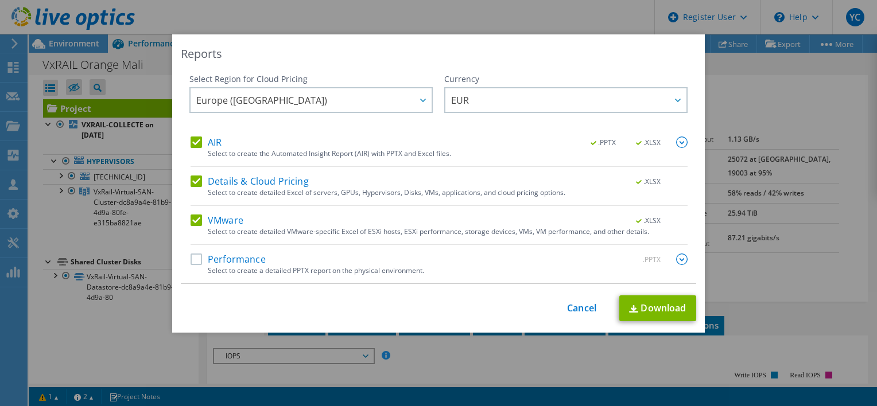
click at [191, 258] on label "Performance" at bounding box center [228, 259] width 75 height 11
click at [0, 0] on input "Performance" at bounding box center [0, 0] width 0 height 0
click at [676, 260] on img at bounding box center [681, 259] width 11 height 11
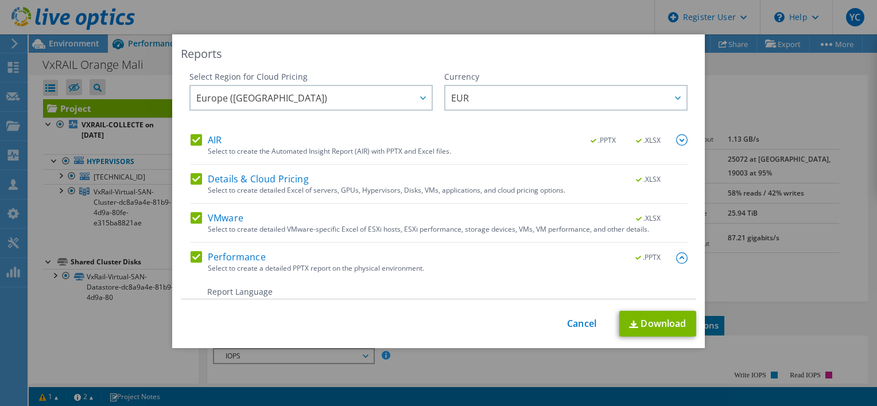
scroll to position [0, 0]
click at [191, 146] on label "AIR" at bounding box center [206, 142] width 31 height 11
click at [0, 0] on input "AIR" at bounding box center [0, 0] width 0 height 0
click at [193, 183] on label "Details & Cloud Pricing" at bounding box center [250, 181] width 118 height 11
click at [0, 0] on input "Details & Cloud Pricing" at bounding box center [0, 0] width 0 height 0
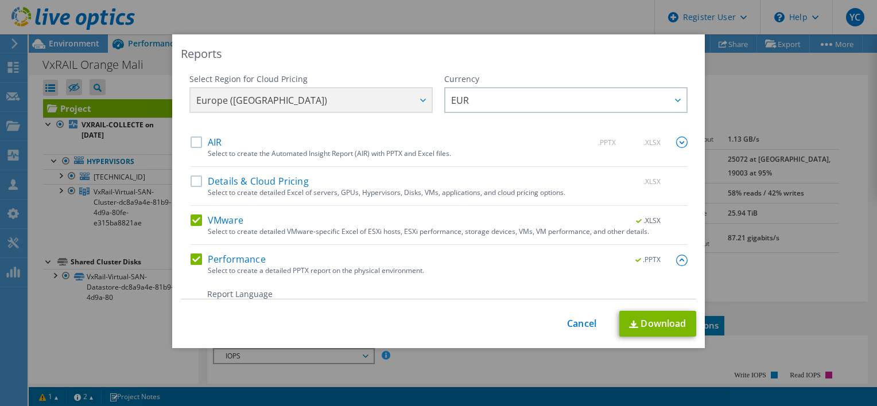
click at [194, 220] on label "VMware" at bounding box center [217, 220] width 53 height 11
click at [0, 0] on input "VMware" at bounding box center [0, 0] width 0 height 0
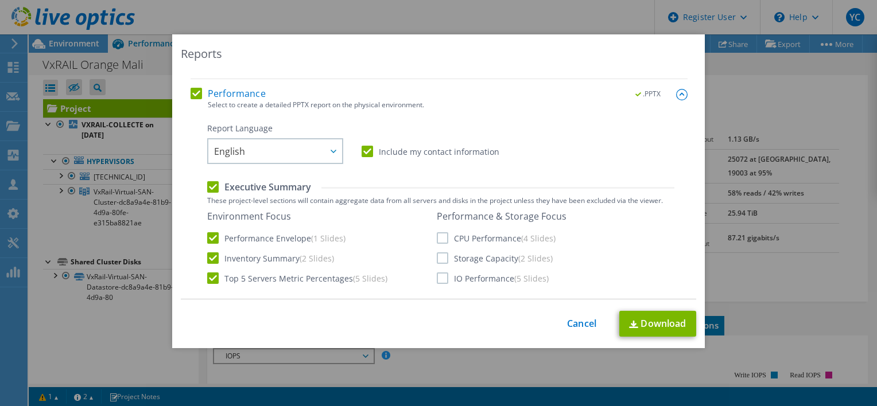
scroll to position [172, 0]
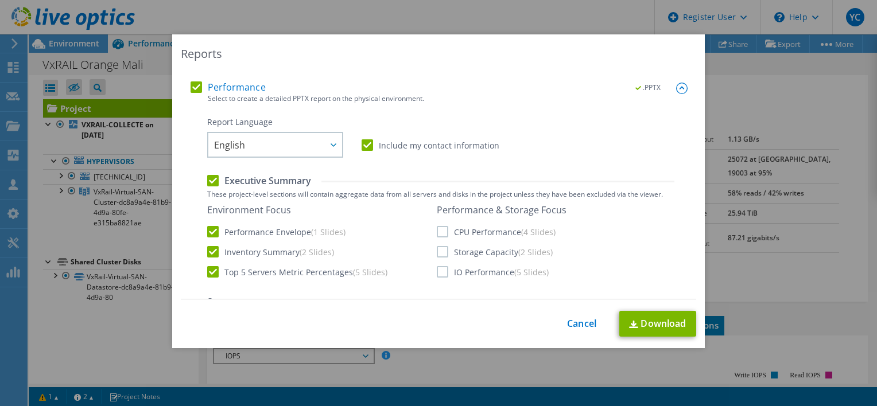
click at [439, 231] on label "CPU Performance (4 Slides)" at bounding box center [496, 231] width 119 height 11
click at [0, 0] on input "CPU Performance (4 Slides)" at bounding box center [0, 0] width 0 height 0
click at [439, 251] on label "Storage Capacity (2 Slides)" at bounding box center [495, 251] width 116 height 11
click at [0, 0] on input "Storage Capacity (2 Slides)" at bounding box center [0, 0] width 0 height 0
click at [437, 267] on label "IO Performance (5 Slides)" at bounding box center [493, 271] width 112 height 11
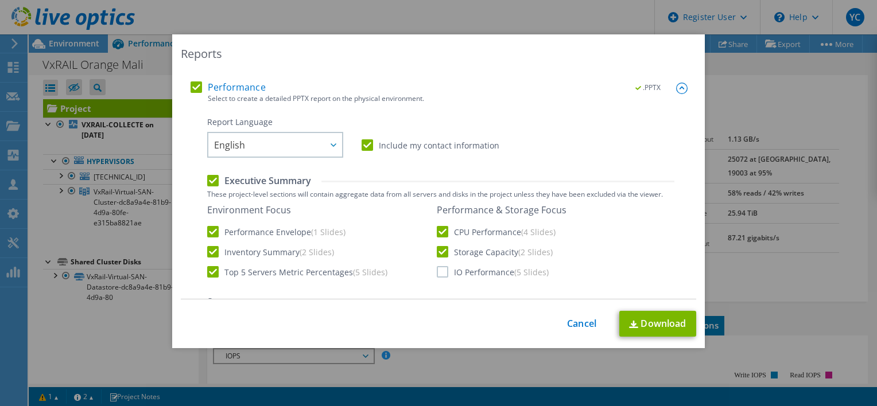
click at [0, 0] on input "IO Performance (5 Slides)" at bounding box center [0, 0] width 0 height 0
click at [310, 152] on span "English" at bounding box center [278, 145] width 128 height 24
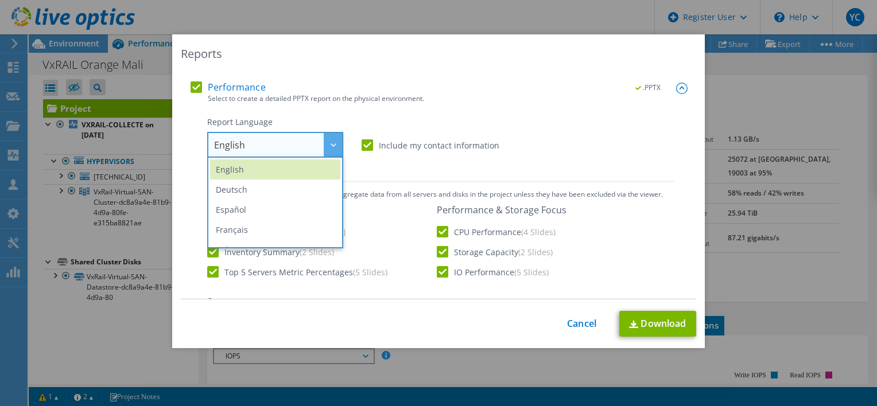
click at [326, 148] on div at bounding box center [333, 145] width 18 height 24
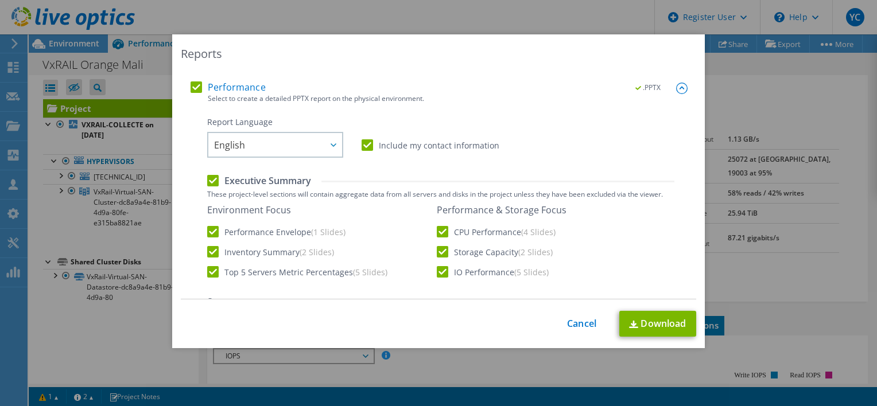
click at [410, 142] on label "Include my contact information" at bounding box center [431, 144] width 138 height 11
click at [0, 0] on input "Include my contact information" at bounding box center [0, 0] width 0 height 0
click at [662, 320] on link "Download" at bounding box center [657, 324] width 77 height 26
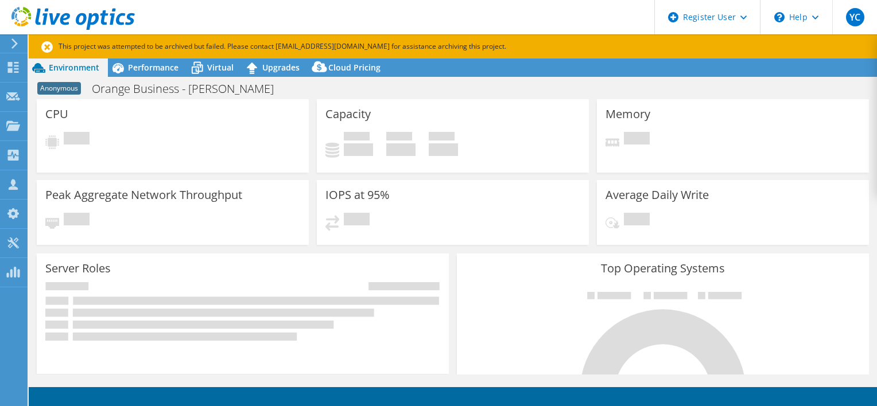
select select "USD"
select select "EUFrankfurt"
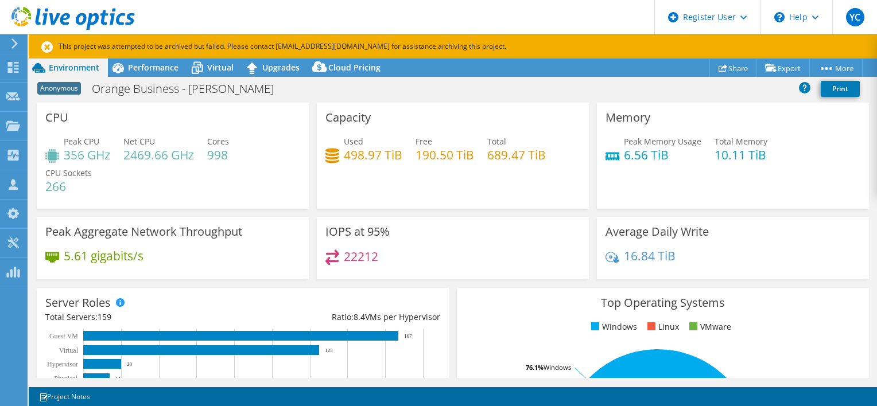
click at [46, 43] on icon at bounding box center [46, 46] width 11 height 11
